Goal: Use online tool/utility: Utilize a website feature to perform a specific function

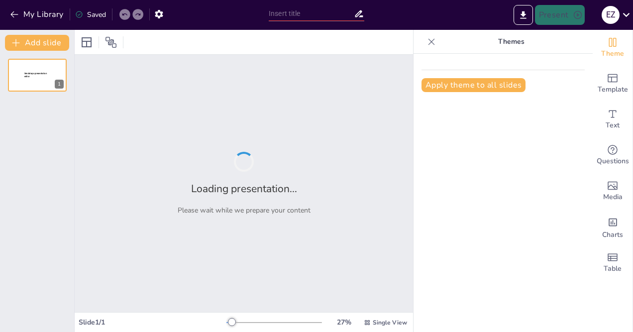
type input "Presentación Profesional de la Propuesta de GTIS para CELEC EP"
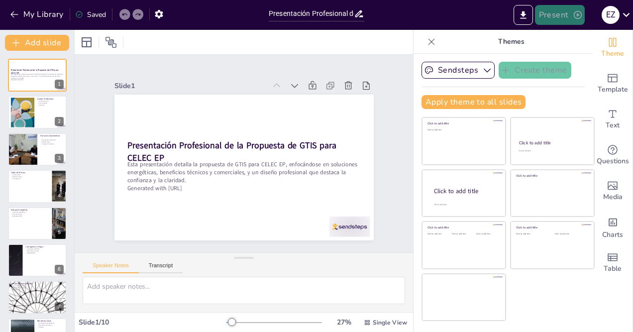
click at [566, 15] on button "Present" at bounding box center [560, 15] width 50 height 20
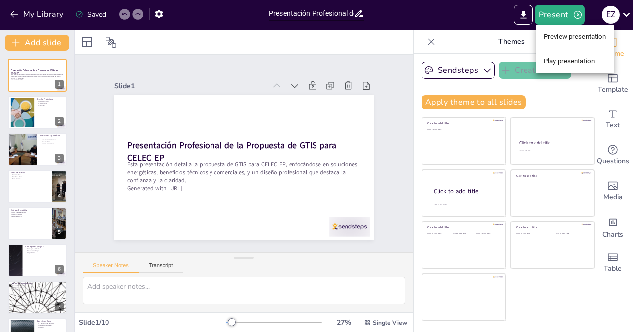
click at [565, 34] on li "Preview presentation" at bounding box center [575, 37] width 78 height 16
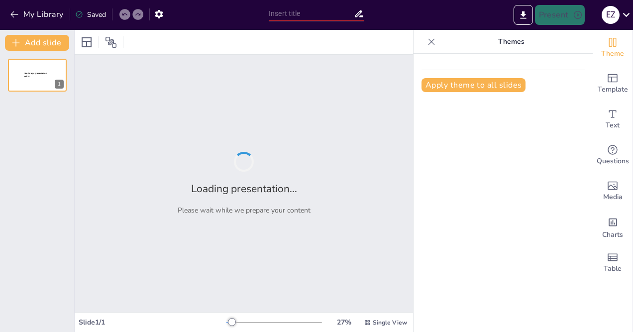
type input "Presentación Profesional de la Propuesta de GTIS para CELEC EP"
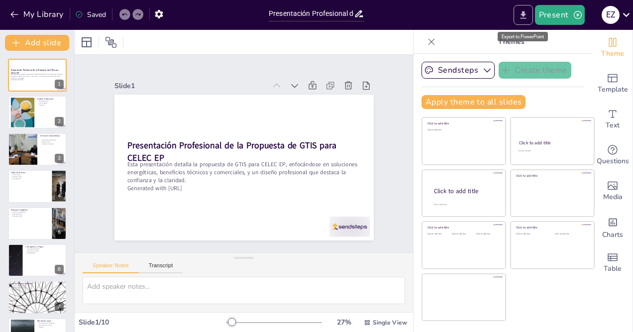
click at [524, 12] on icon "Export to PowerPoint" at bounding box center [523, 14] width 6 height 7
